Goal: Find specific page/section: Find specific page/section

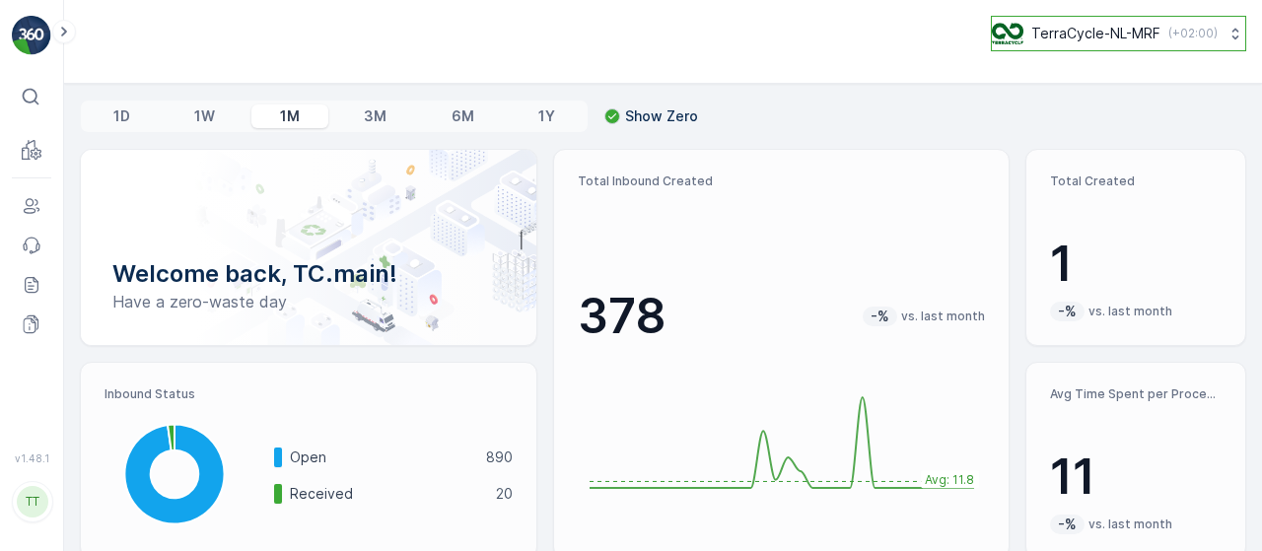
click at [1066, 24] on p "TerraCycle-NL-MRF" at bounding box center [1095, 34] width 129 height 20
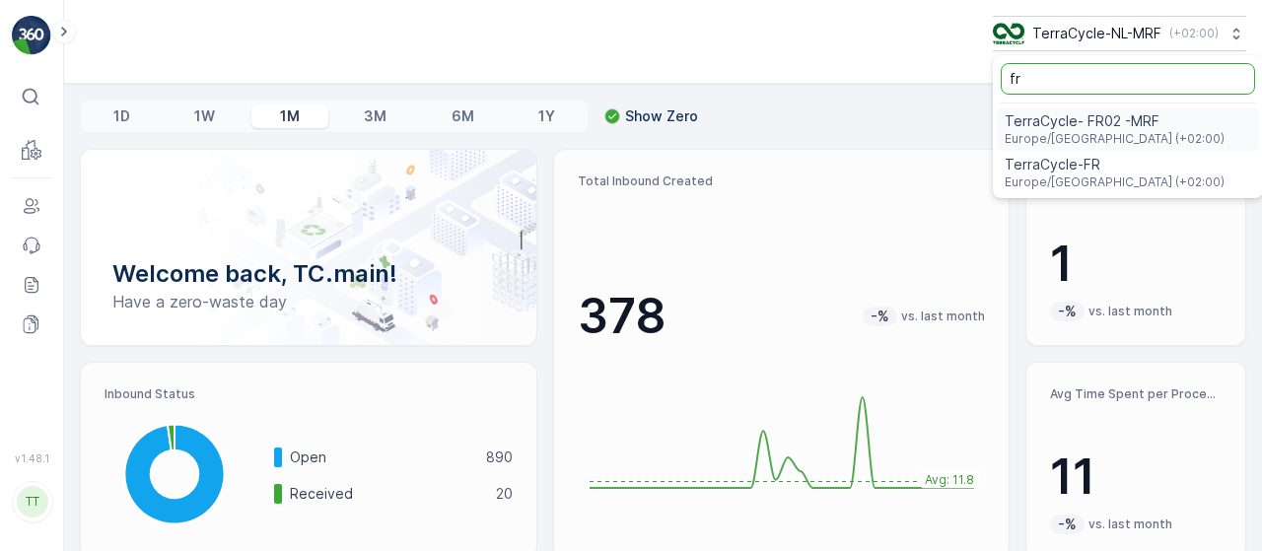
type input "fr"
click at [1039, 129] on span "TerraCycle- FR02 -MRF" at bounding box center [1114, 121] width 220 height 20
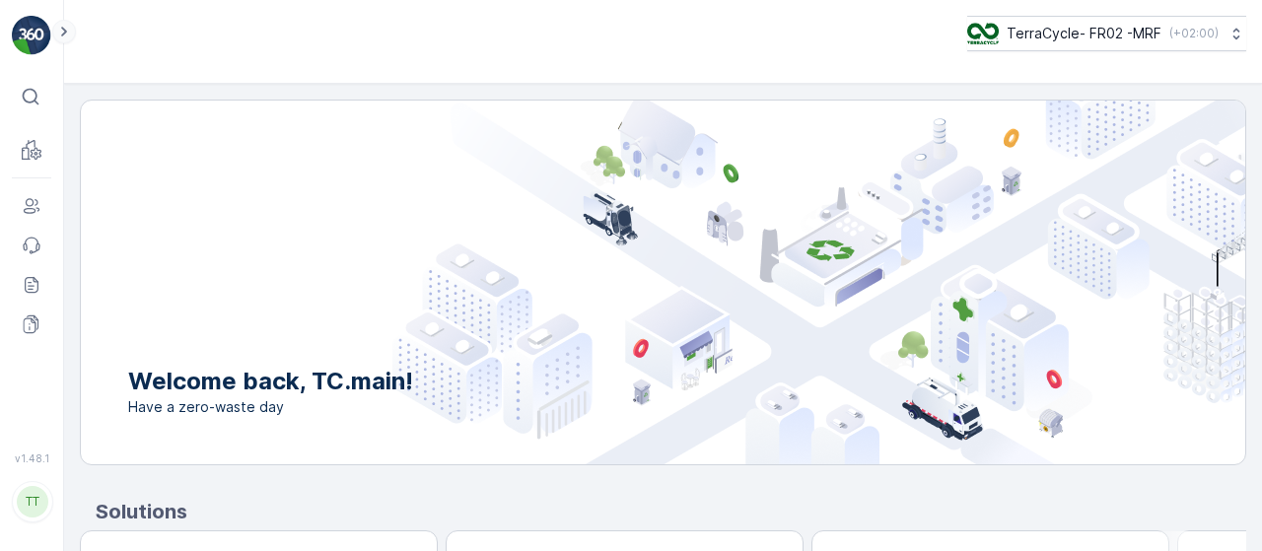
click at [63, 38] on icon at bounding box center [64, 32] width 22 height 24
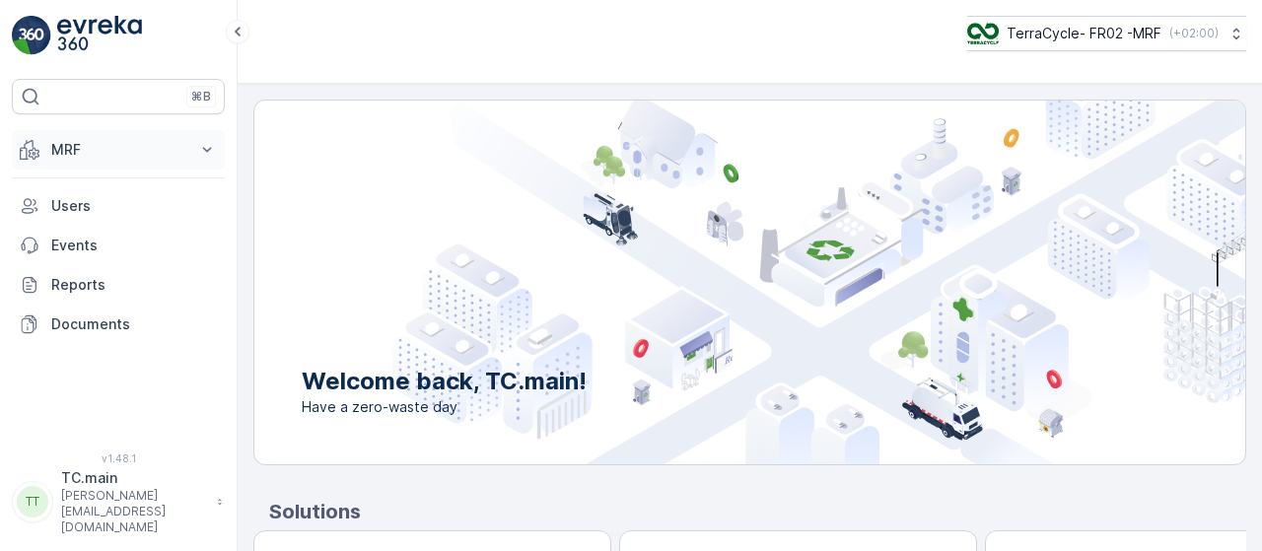
click at [37, 153] on icon at bounding box center [34, 153] width 10 height 11
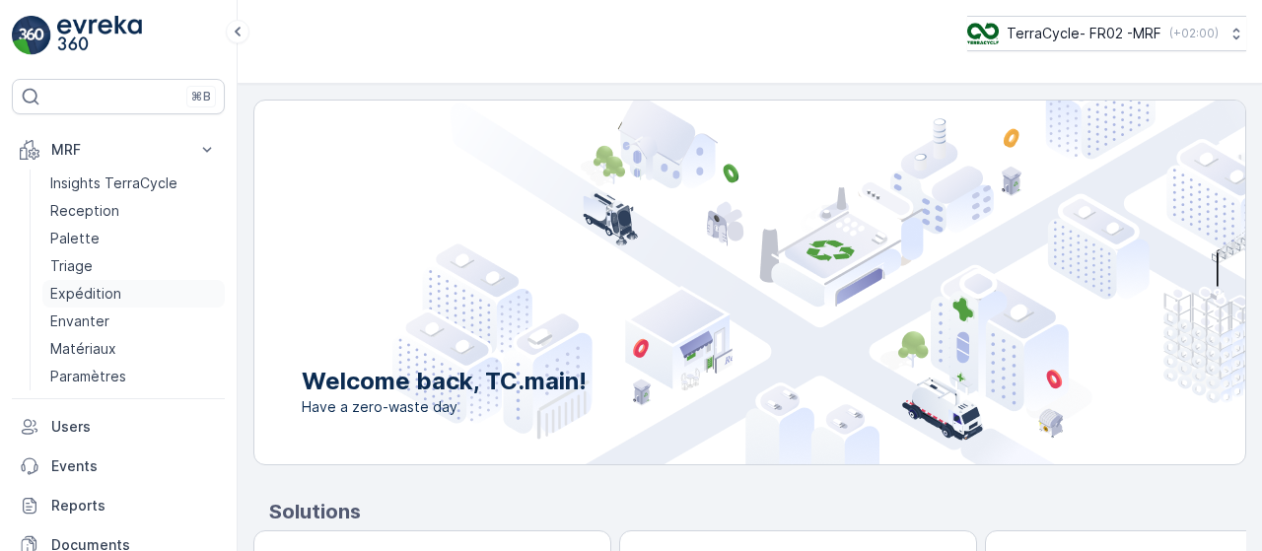
click at [61, 291] on p "Expédition" at bounding box center [85, 294] width 71 height 20
